Goal: Task Accomplishment & Management: Use online tool/utility

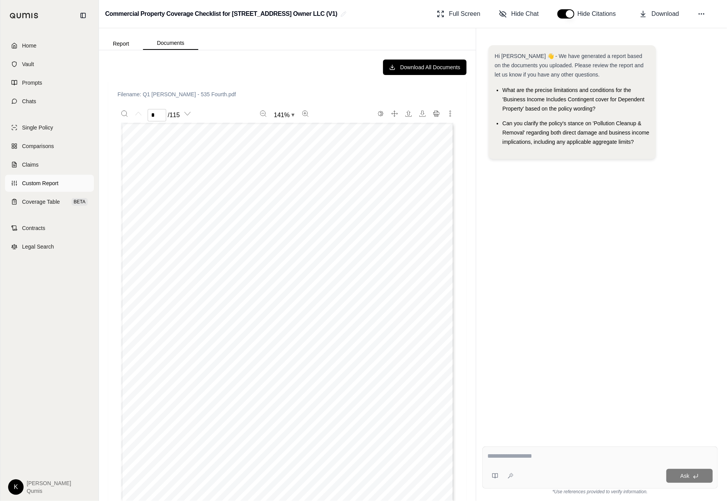
click at [54, 191] on link "Custom Report" at bounding box center [49, 183] width 89 height 17
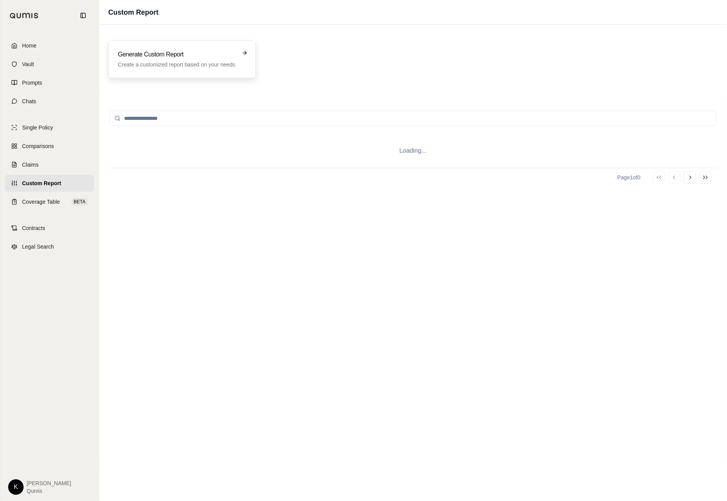
click at [158, 64] on p "Create a customized report based on your needs" at bounding box center [176, 65] width 117 height 8
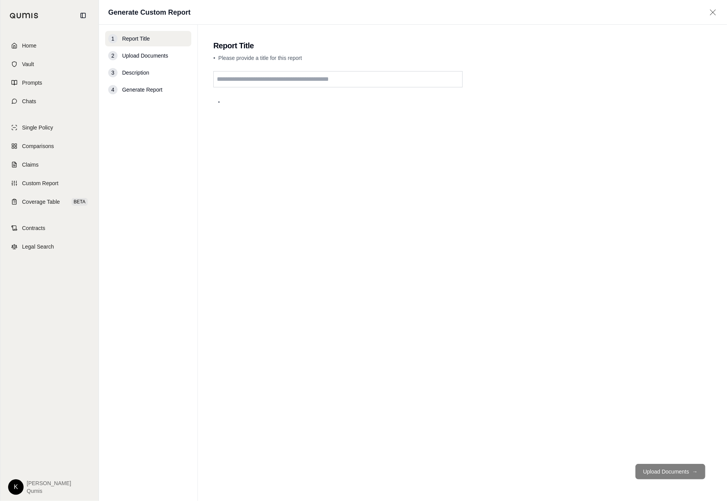
click at [291, 81] on input "text" at bounding box center [337, 79] width 249 height 16
type input "********"
click at [658, 470] on button "Upload Documents →" at bounding box center [670, 471] width 70 height 15
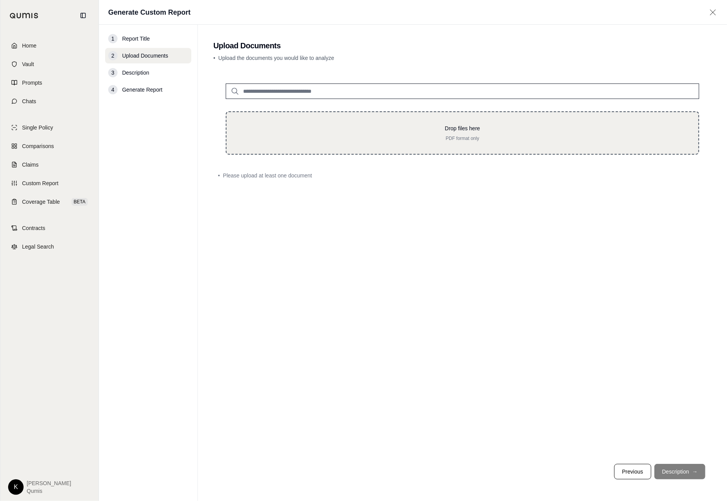
click at [364, 137] on p "PDF format only" at bounding box center [462, 138] width 447 height 6
type input "**********"
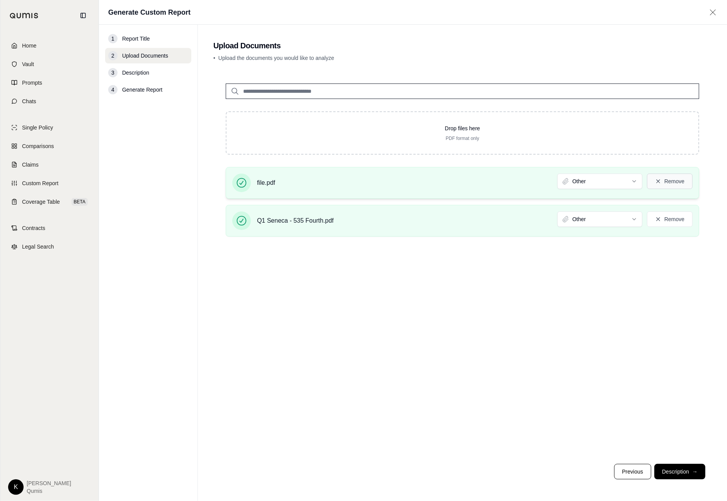
click at [679, 180] on button "Remove" at bounding box center [670, 181] width 46 height 15
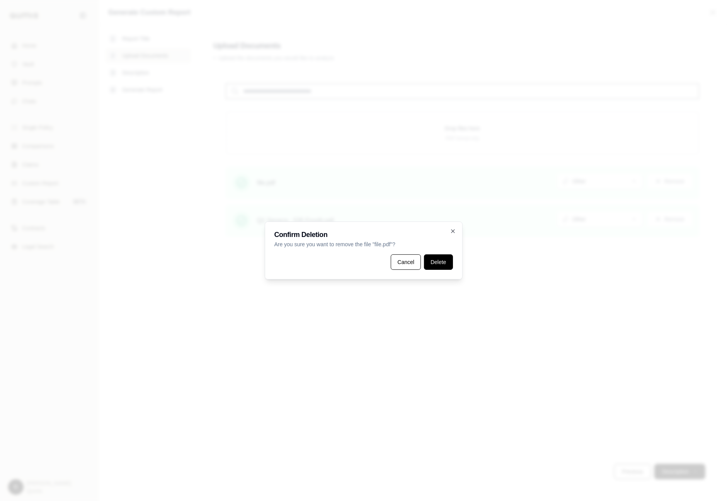
click at [447, 259] on button "Delete" at bounding box center [438, 261] width 29 height 15
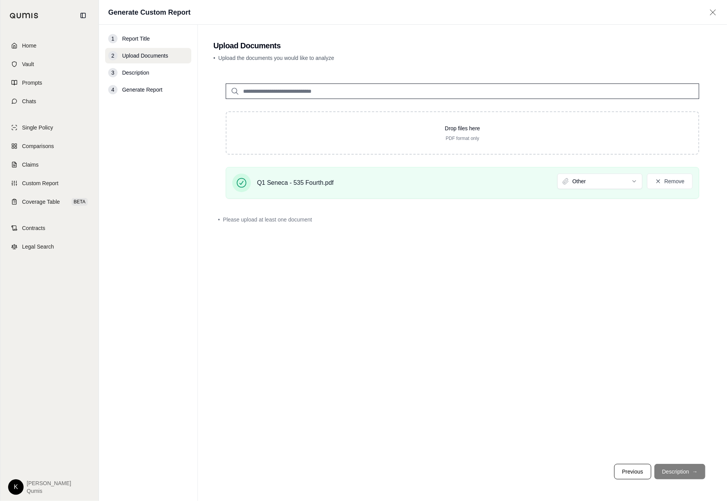
click at [596, 177] on html "Home Vault Prompts Chats Single Policy Comparisons Claims Custom Report Coverag…" at bounding box center [363, 250] width 727 height 501
click at [677, 468] on button "Description →" at bounding box center [679, 471] width 51 height 15
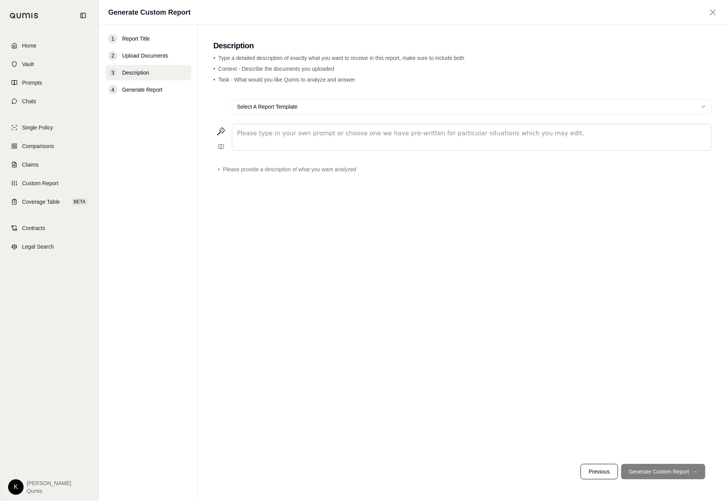
click at [350, 137] on p "editable markdown" at bounding box center [472, 133] width 470 height 9
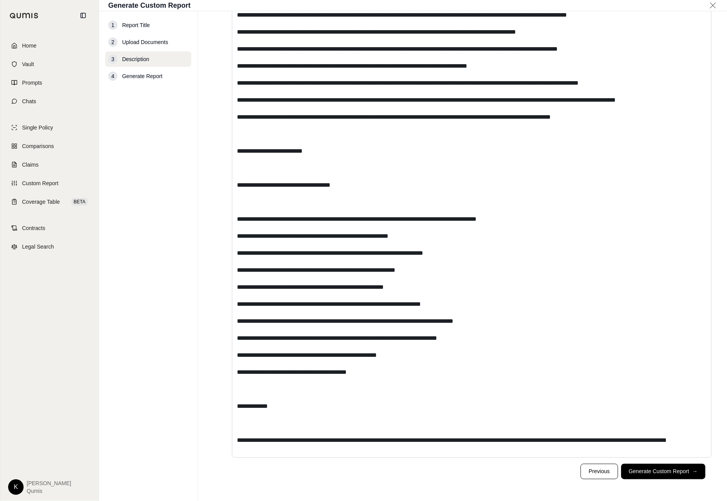
scroll to position [4170, 0]
click at [677, 475] on button "Generate Custom Report →" at bounding box center [663, 471] width 84 height 15
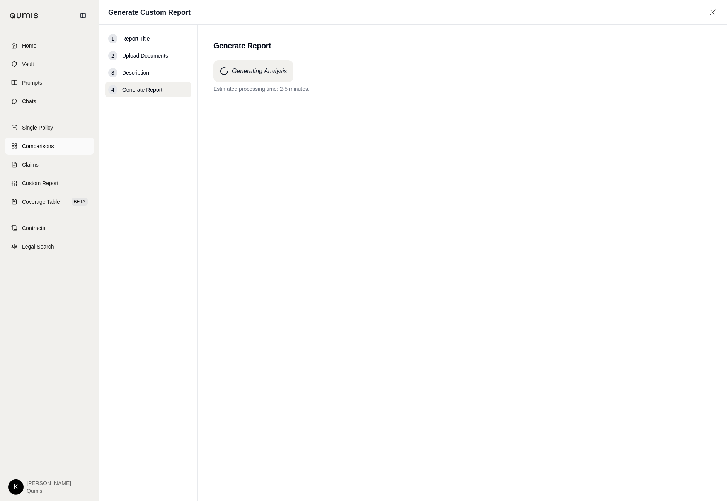
click at [52, 145] on span "Comparisons" at bounding box center [38, 146] width 32 height 8
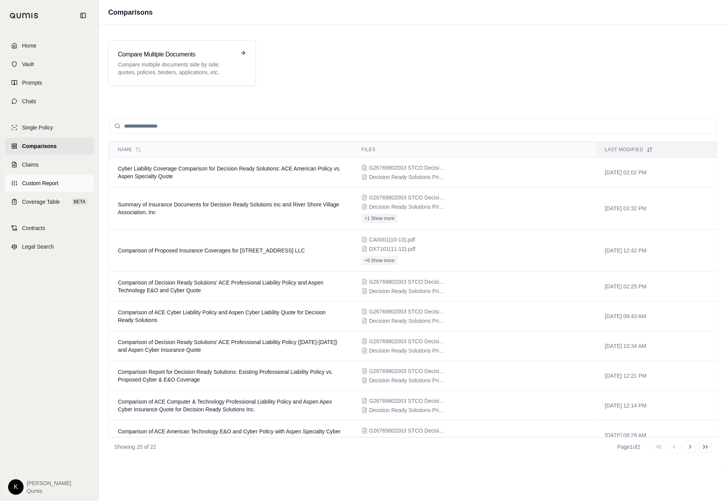
click at [57, 180] on span "Custom Report" at bounding box center [40, 183] width 36 height 8
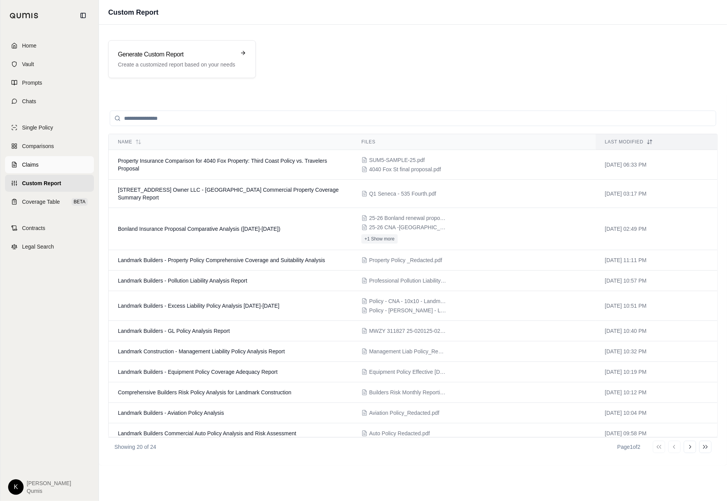
click at [36, 168] on span "Claims" at bounding box center [30, 165] width 17 height 8
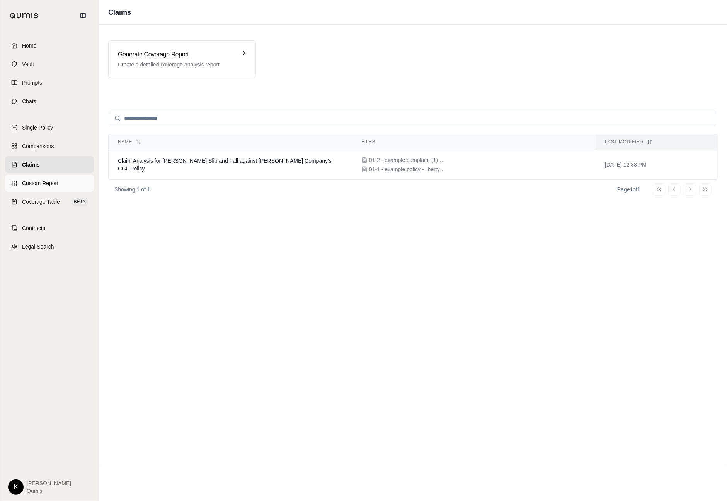
click at [38, 179] on span "Custom Report" at bounding box center [40, 183] width 36 height 8
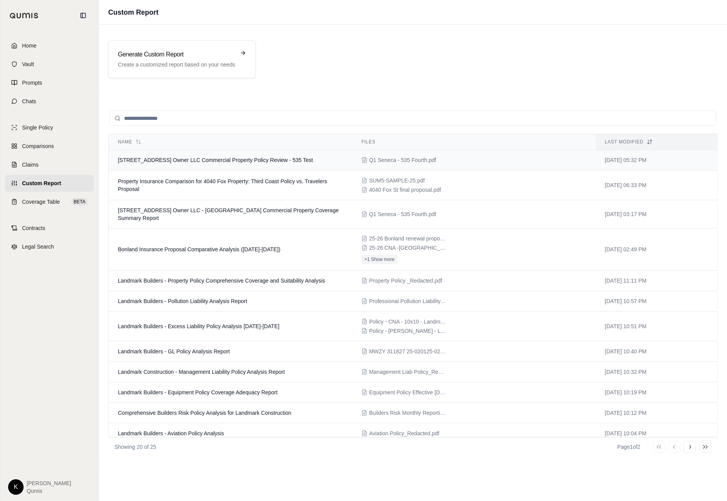
click at [208, 163] on td "[STREET_ADDRESS] Owner LLC Commercial Property Policy Review - 535 Test" at bounding box center [230, 160] width 243 height 20
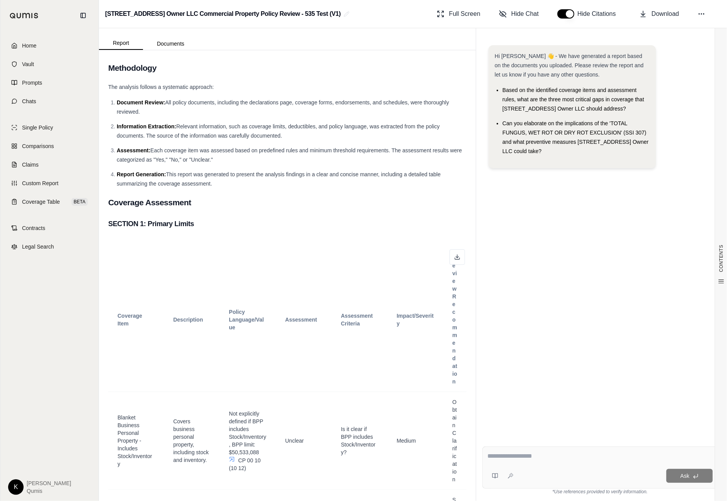
scroll to position [352, 0]
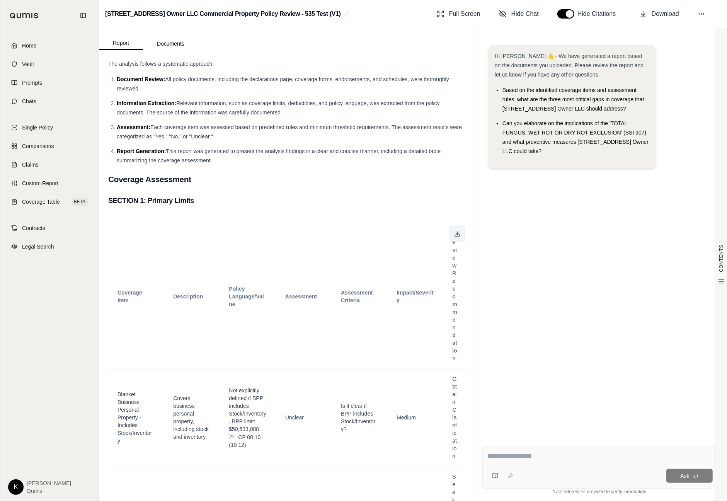
click at [461, 238] on button at bounding box center [456, 233] width 15 height 15
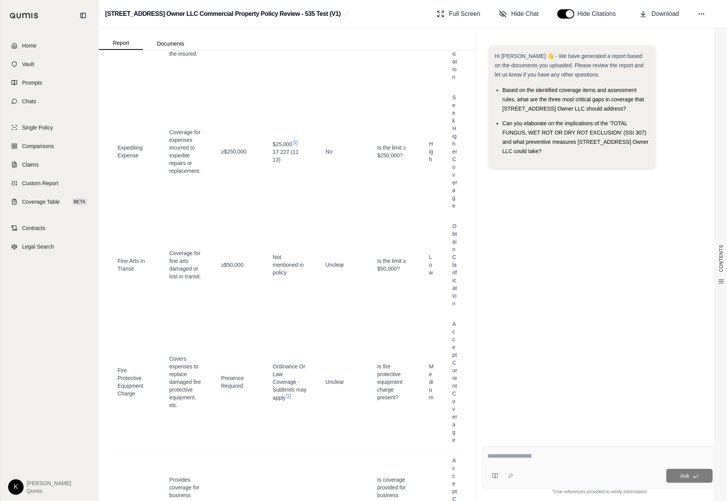
scroll to position [9238, 0]
click at [298, 146] on icon at bounding box center [295, 142] width 6 height 6
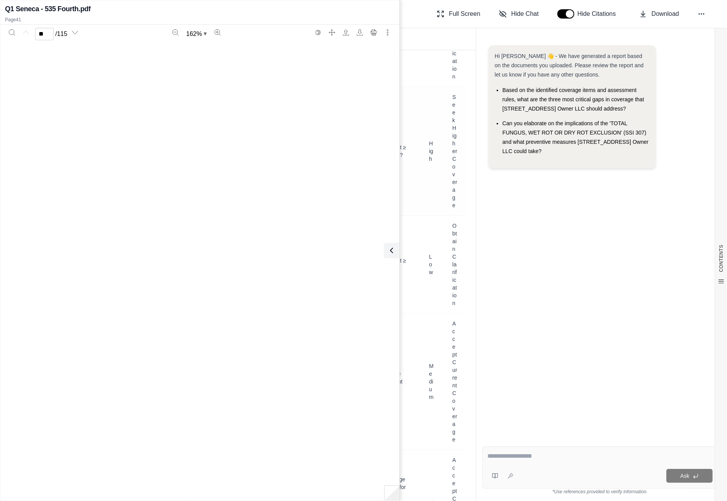
scroll to position [19823, 0]
type input "**"
click at [388, 246] on icon at bounding box center [389, 250] width 9 height 9
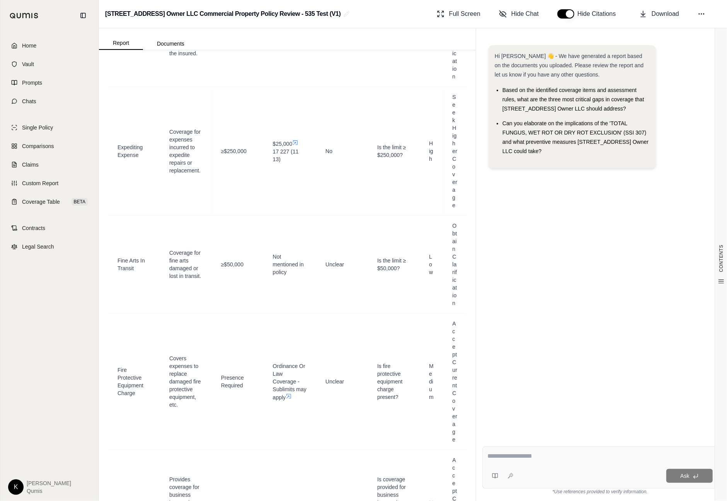
click at [297, 146] on icon at bounding box center [295, 142] width 6 height 6
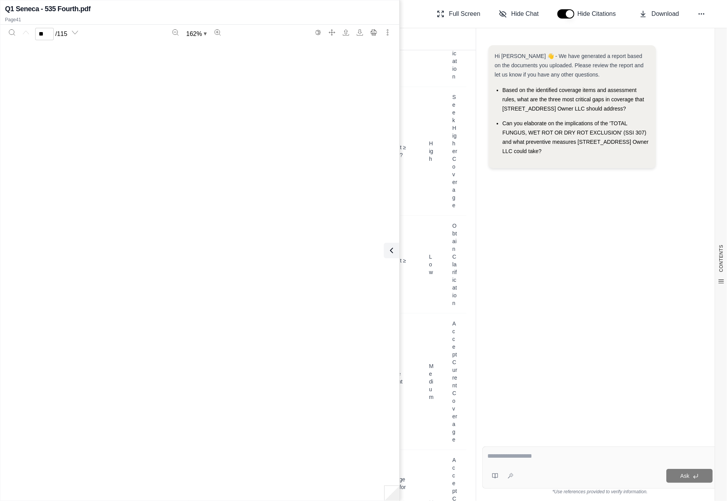
type input "**"
click at [386, 248] on icon at bounding box center [389, 250] width 9 height 9
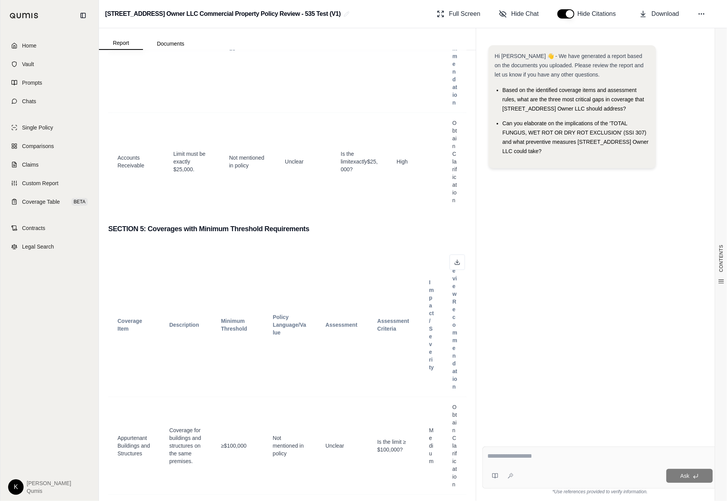
scroll to position [7837, 0]
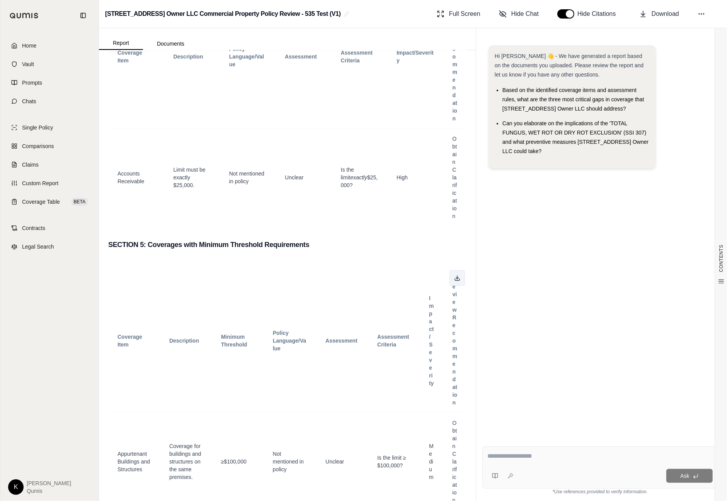
click at [458, 280] on icon at bounding box center [457, 278] width 6 height 6
